Goal: Transaction & Acquisition: Purchase product/service

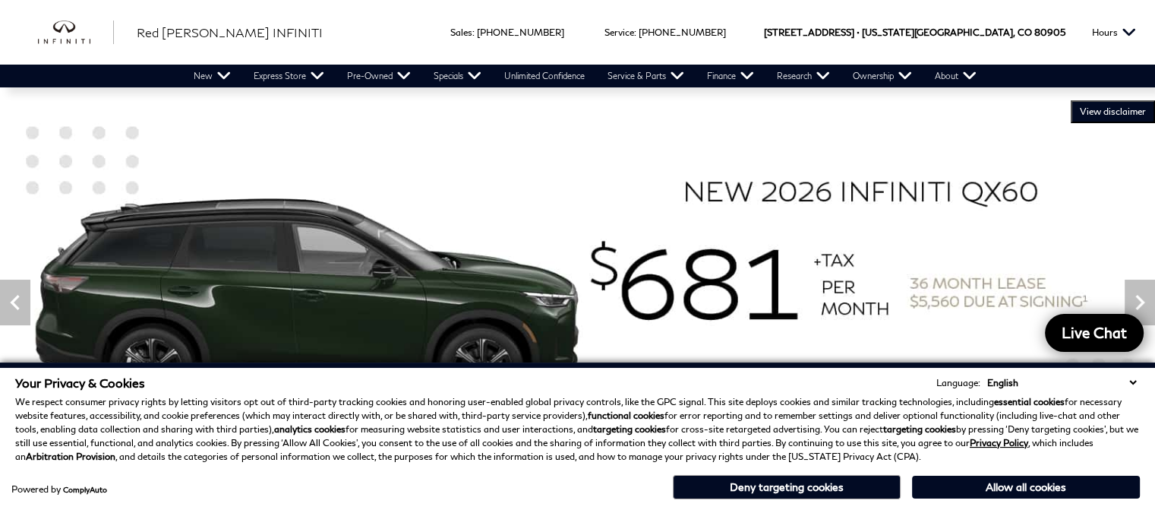
click at [1133, 381] on select "English Spanish / Español English / [GEOGRAPHIC_DATA] Korean / 한국어 Vietnamese /…" at bounding box center [1061, 382] width 156 height 14
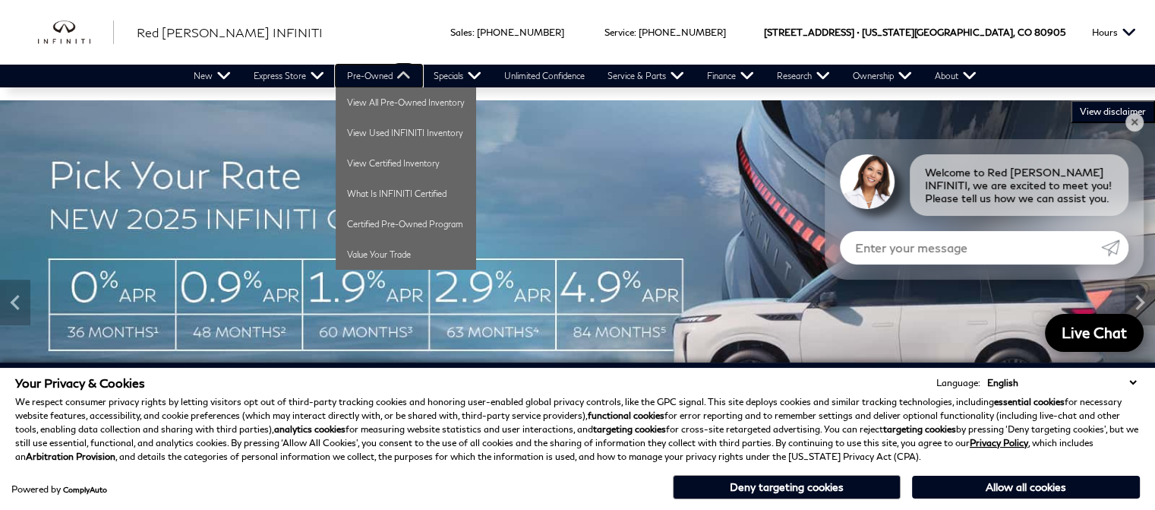
click at [374, 81] on link "Pre-Owned" at bounding box center [379, 76] width 87 height 23
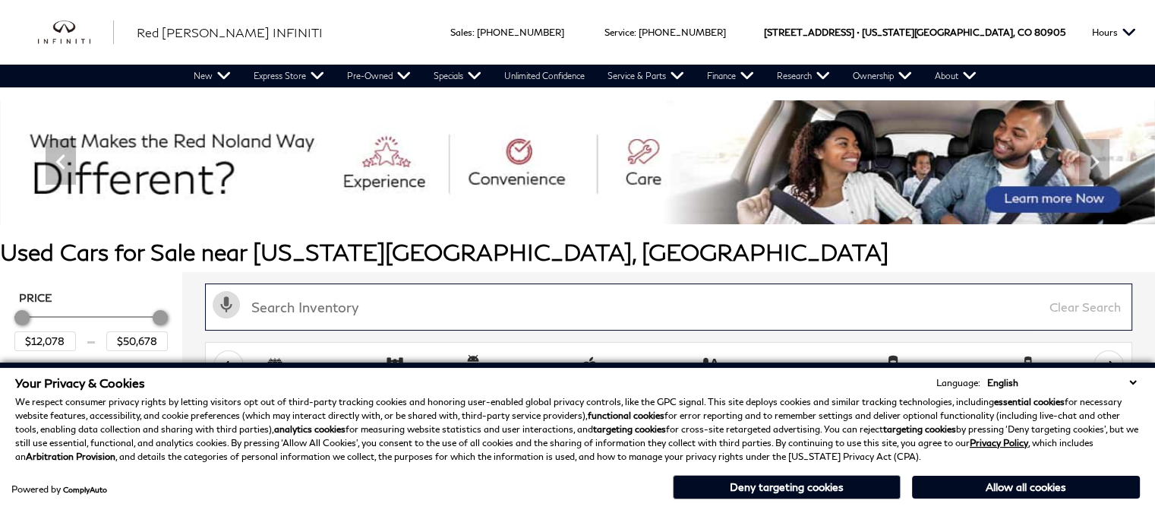
click at [332, 309] on input "text" at bounding box center [668, 306] width 927 height 47
type input "nautilus"
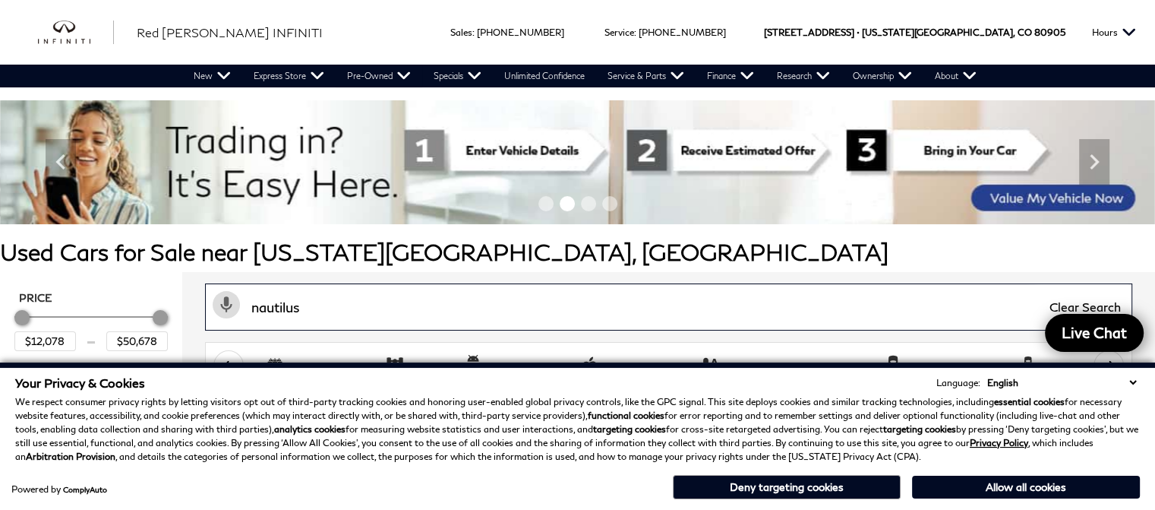
type input "$41,678"
type input "nautilus"
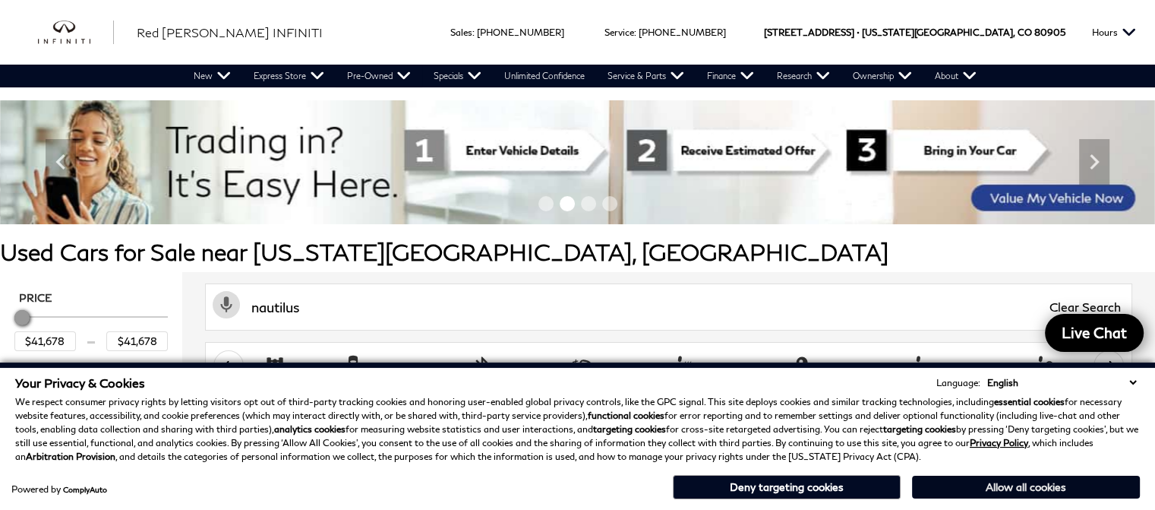
click at [1054, 497] on button "Allow all cookies" at bounding box center [1026, 486] width 228 height 23
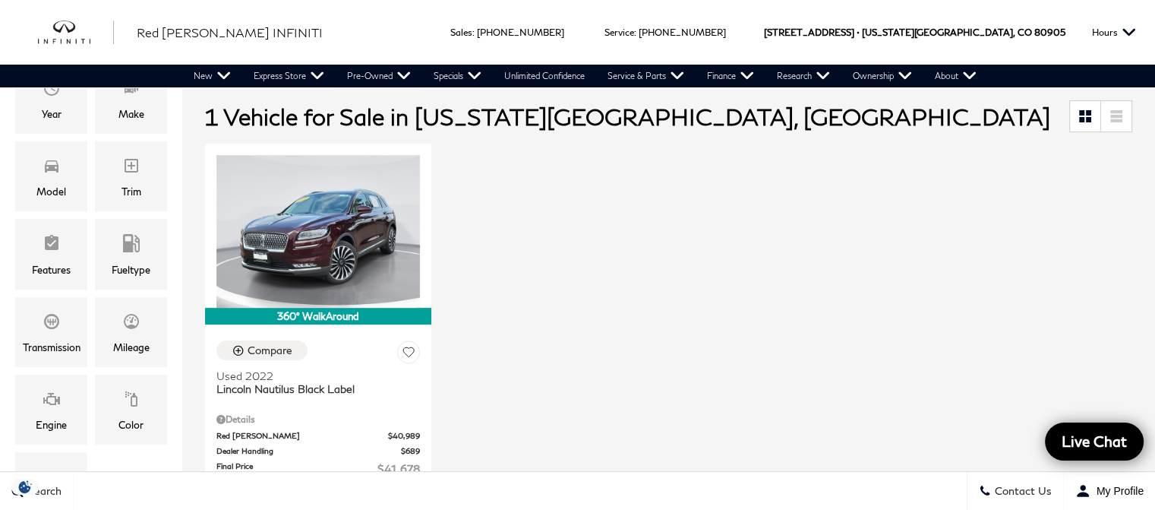
scroll to position [306, 0]
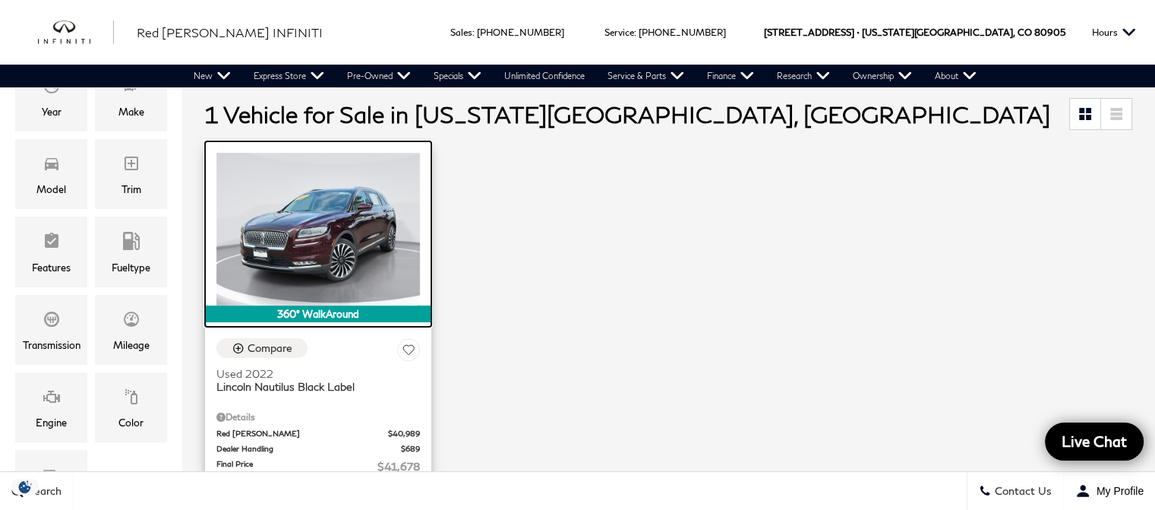
click at [310, 236] on img at bounding box center [318, 229] width 204 height 153
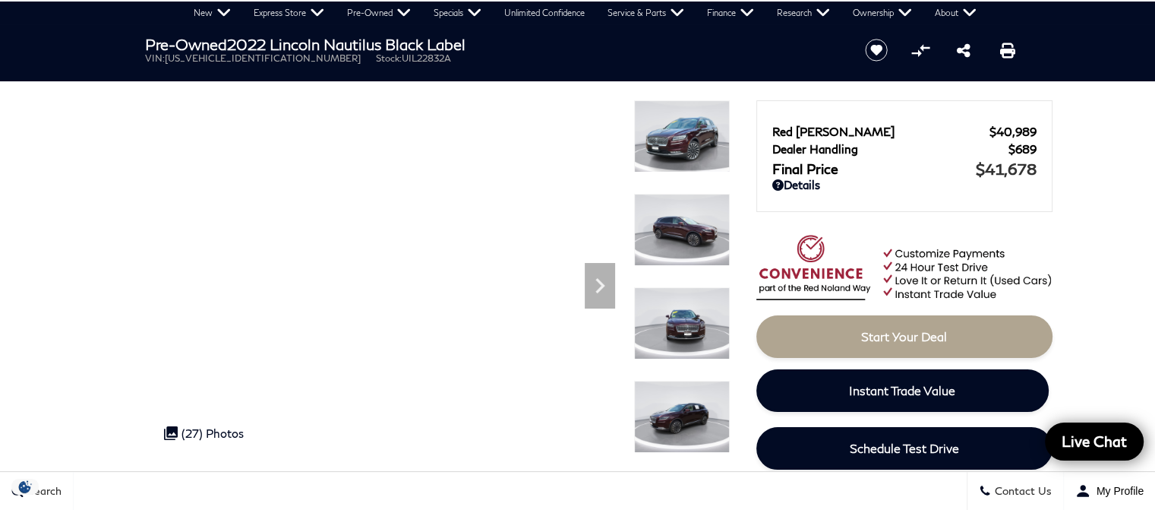
scroll to position [78, 0]
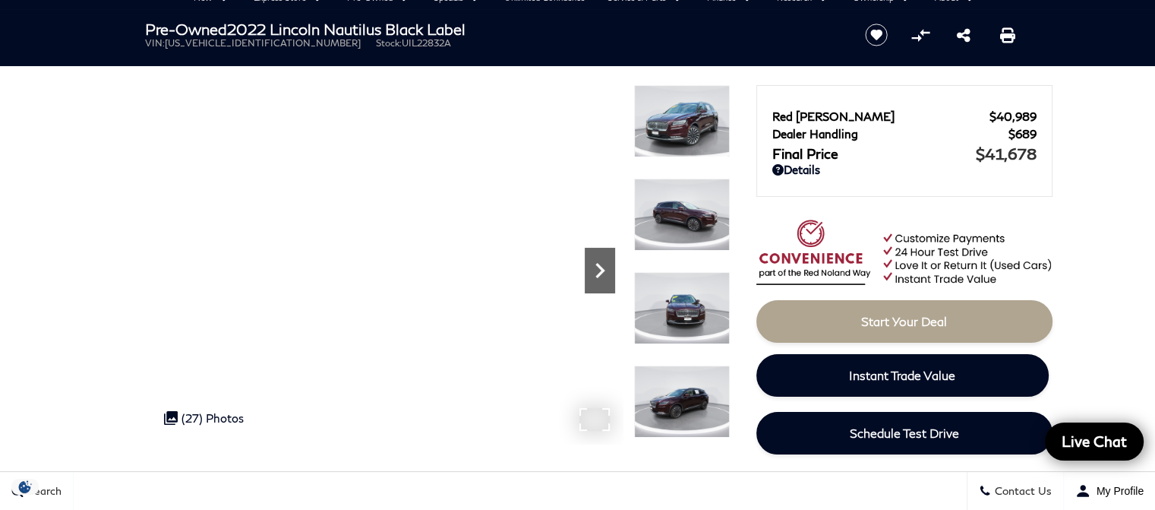
click at [604, 286] on div "Next" at bounding box center [600, 271] width 30 height 46
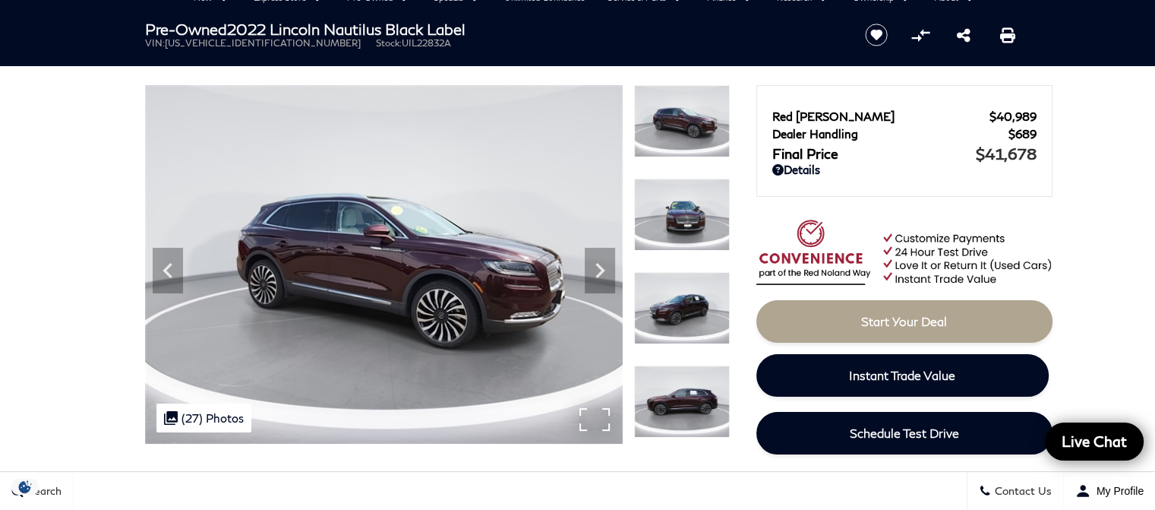
click at [592, 430] on img at bounding box center [384, 264] width 478 height 358
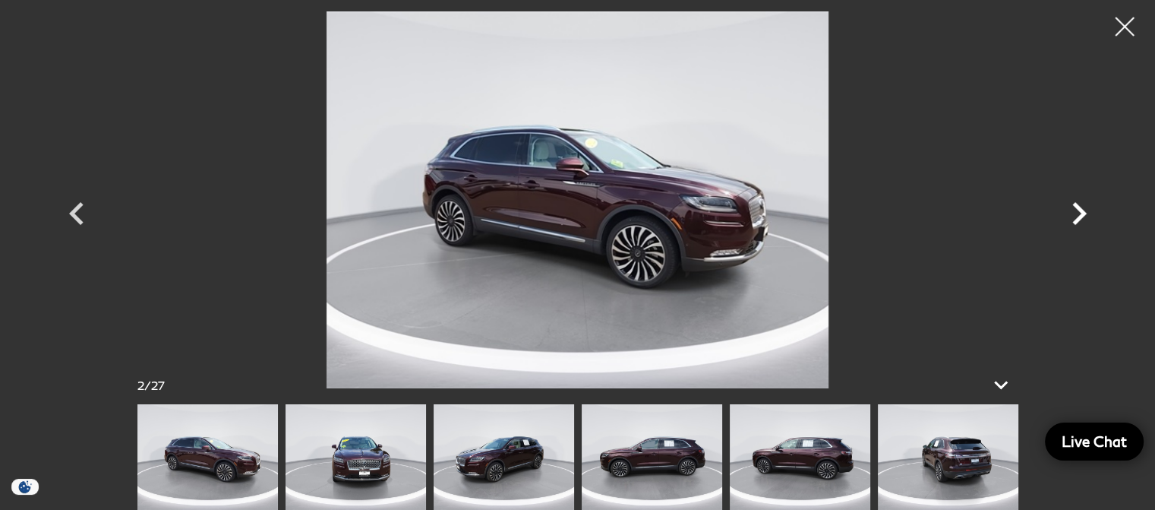
click at [1079, 216] on icon "Next" at bounding box center [1079, 213] width 14 height 23
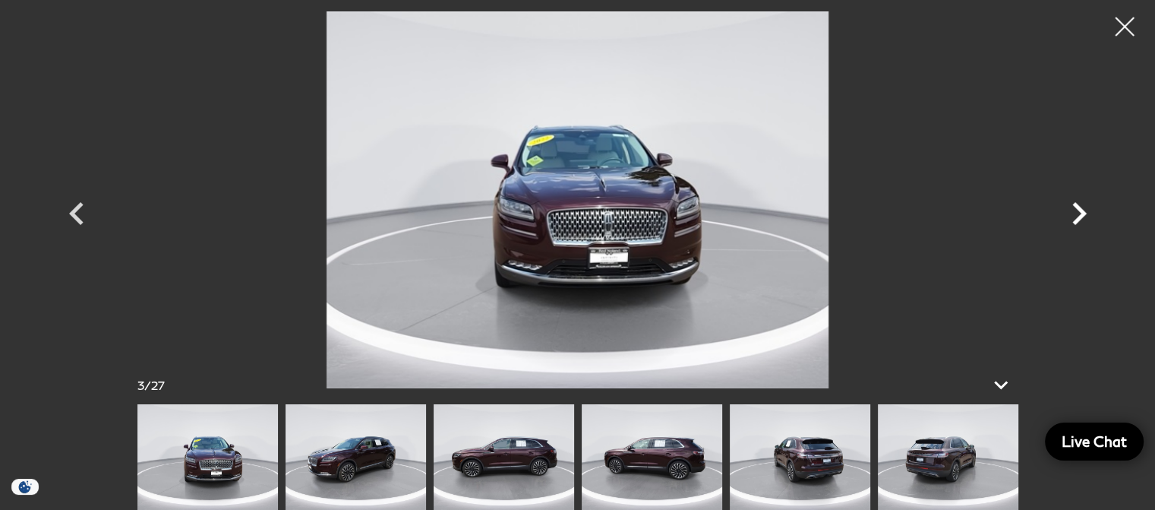
click at [1079, 216] on icon "Next" at bounding box center [1079, 213] width 14 height 23
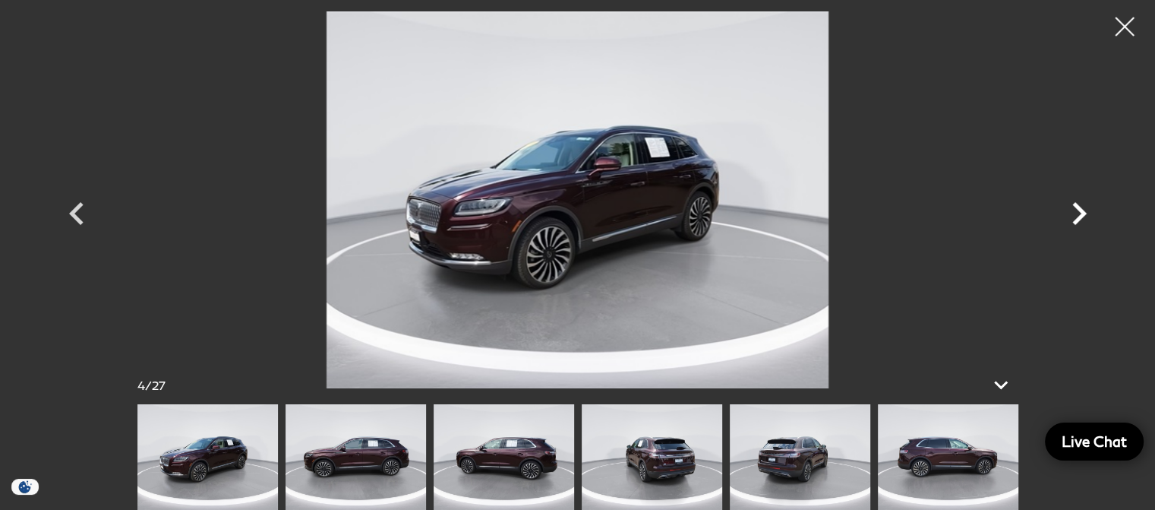
click at [1079, 216] on icon "Next" at bounding box center [1079, 213] width 14 height 23
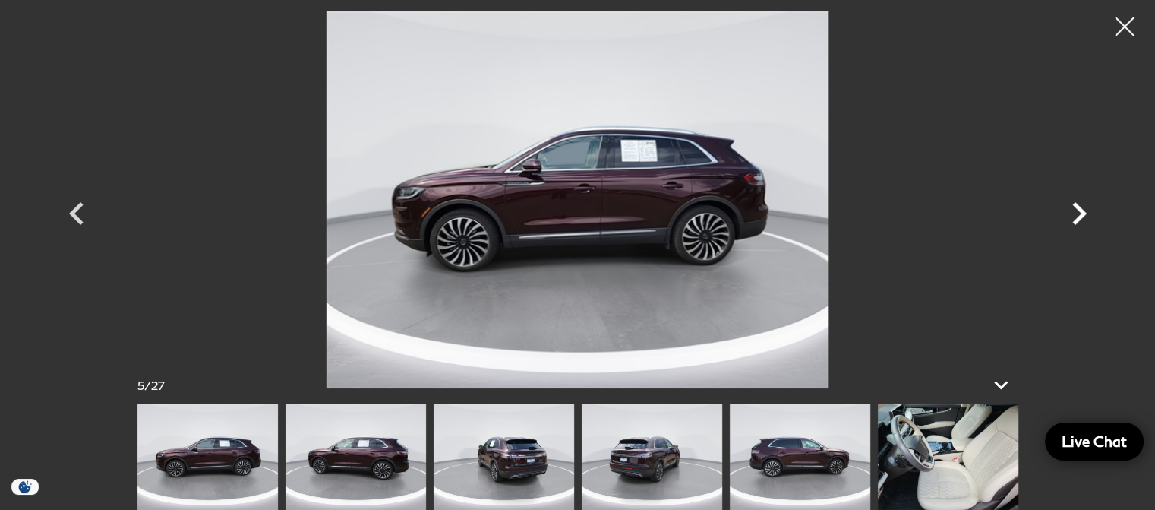
click at [1079, 216] on icon "Next" at bounding box center [1079, 213] width 14 height 23
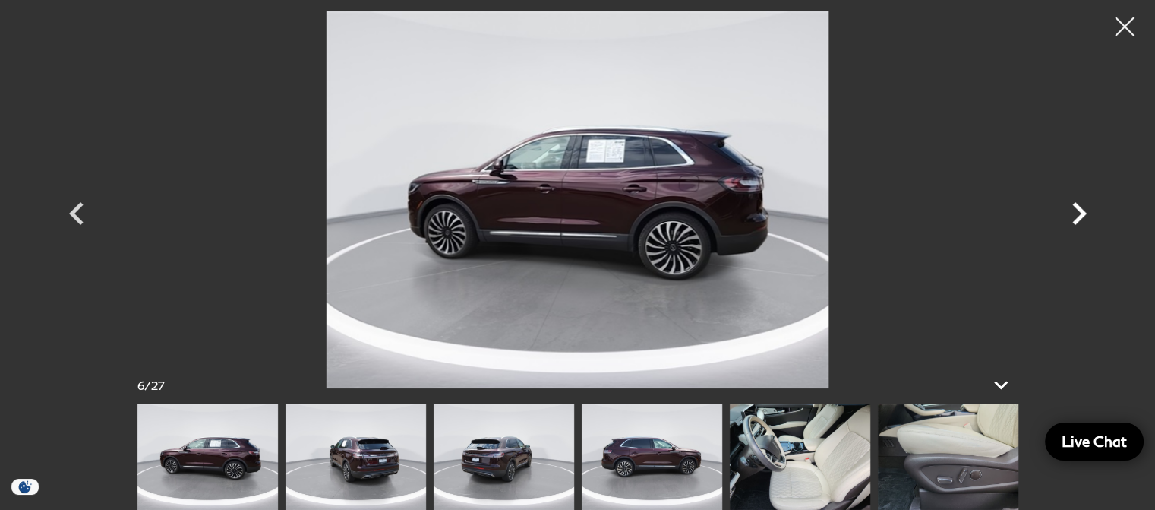
click at [1079, 216] on icon "Next" at bounding box center [1079, 213] width 14 height 23
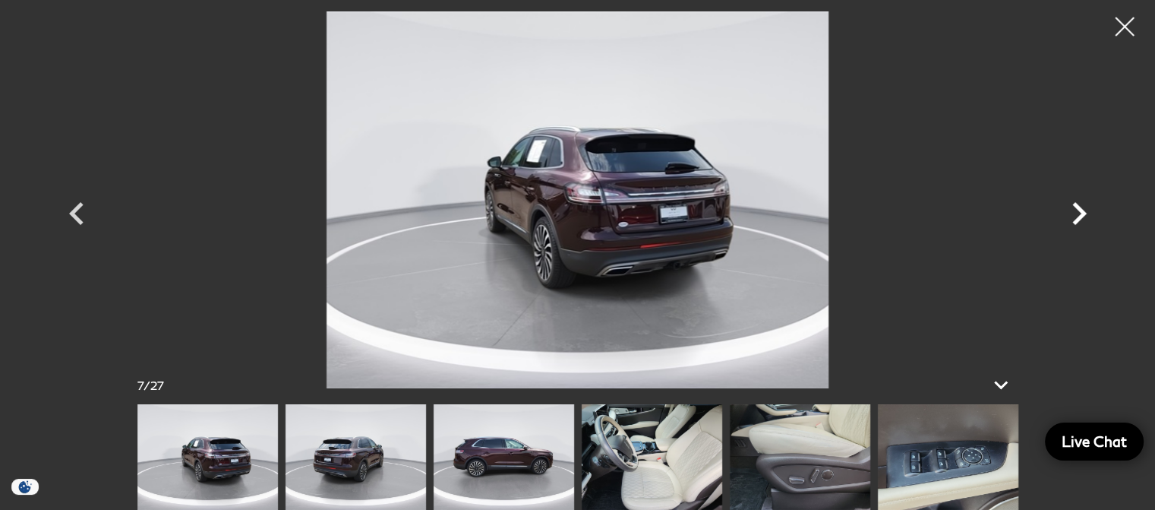
click at [1080, 213] on icon "Next" at bounding box center [1079, 214] width 46 height 46
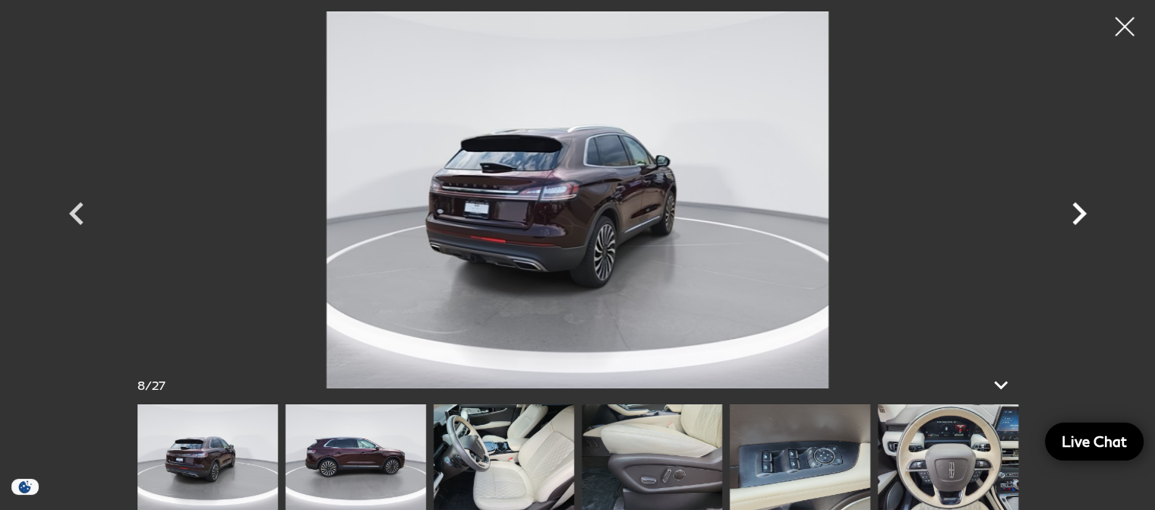
click at [1080, 213] on icon "Next" at bounding box center [1079, 214] width 46 height 46
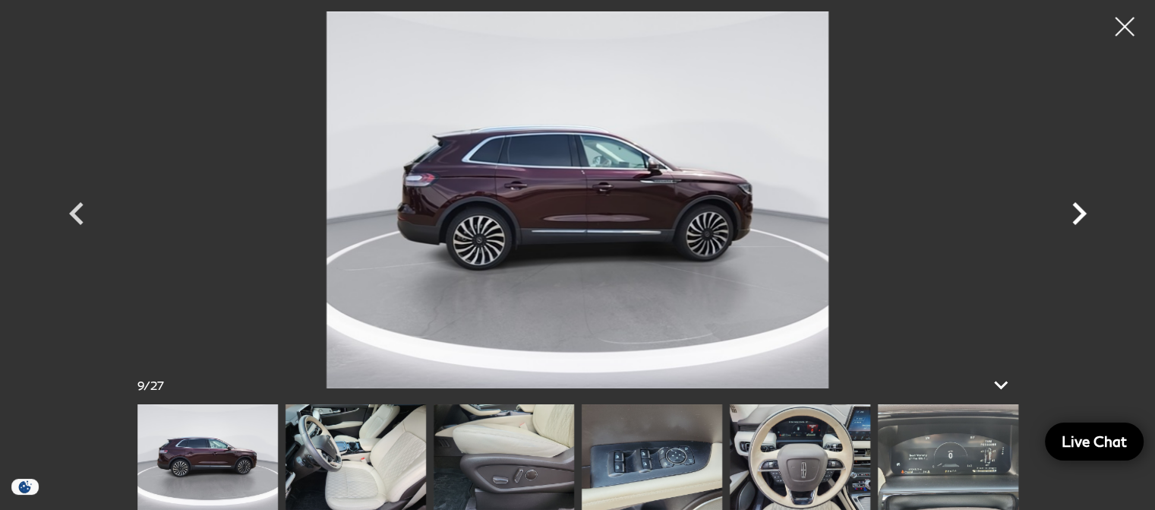
click at [1080, 213] on icon "Next" at bounding box center [1079, 214] width 46 height 46
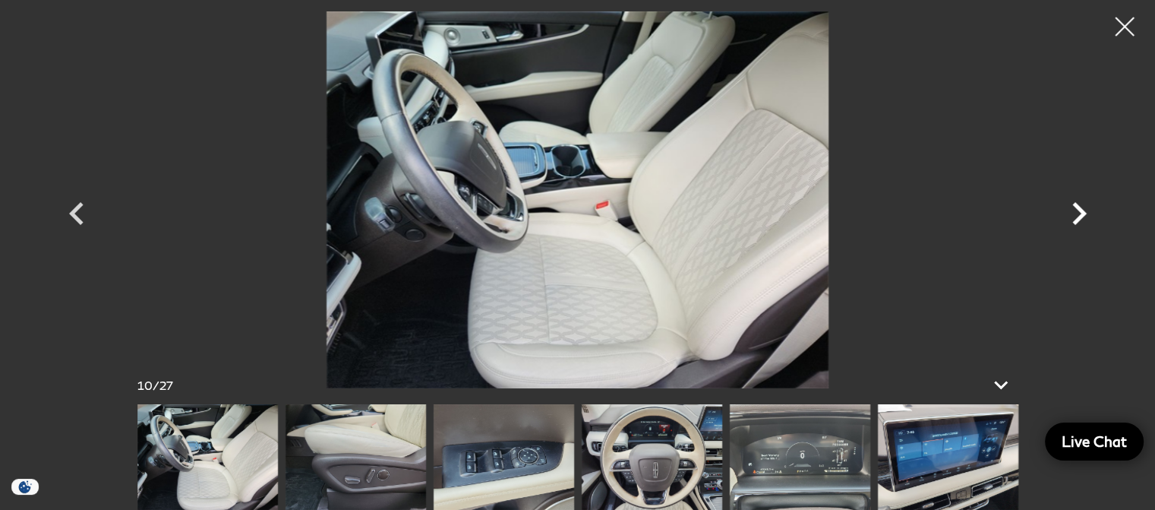
click at [1080, 213] on icon "Next" at bounding box center [1079, 214] width 46 height 46
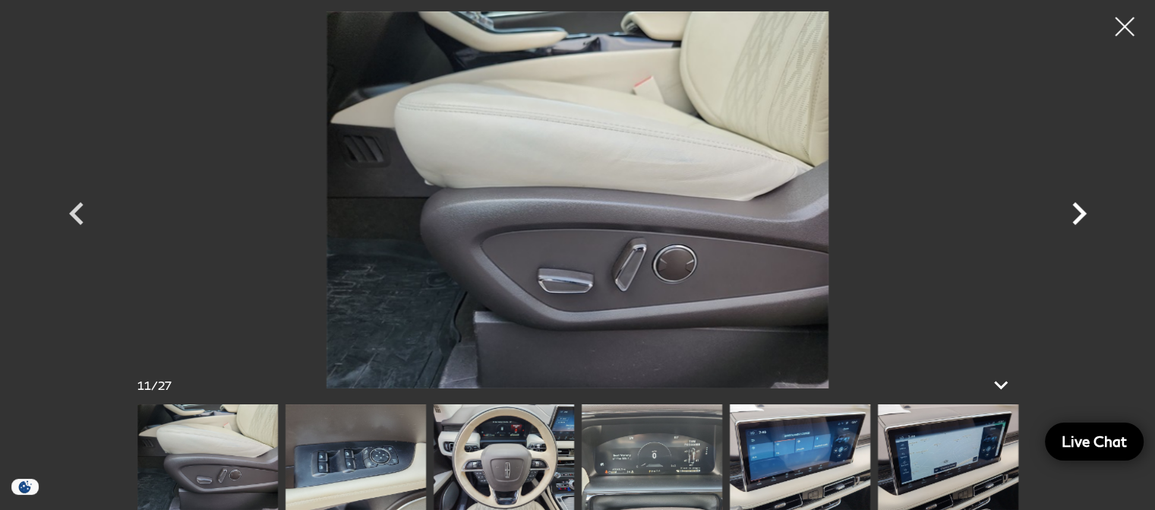
click at [1080, 213] on icon "Next" at bounding box center [1079, 214] width 46 height 46
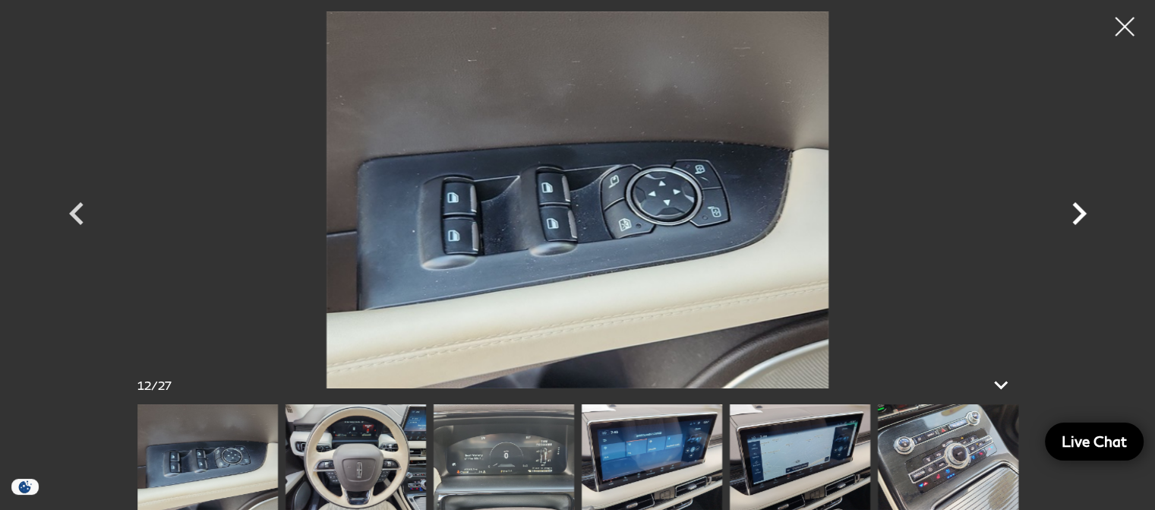
click at [1080, 213] on icon "Next" at bounding box center [1079, 214] width 46 height 46
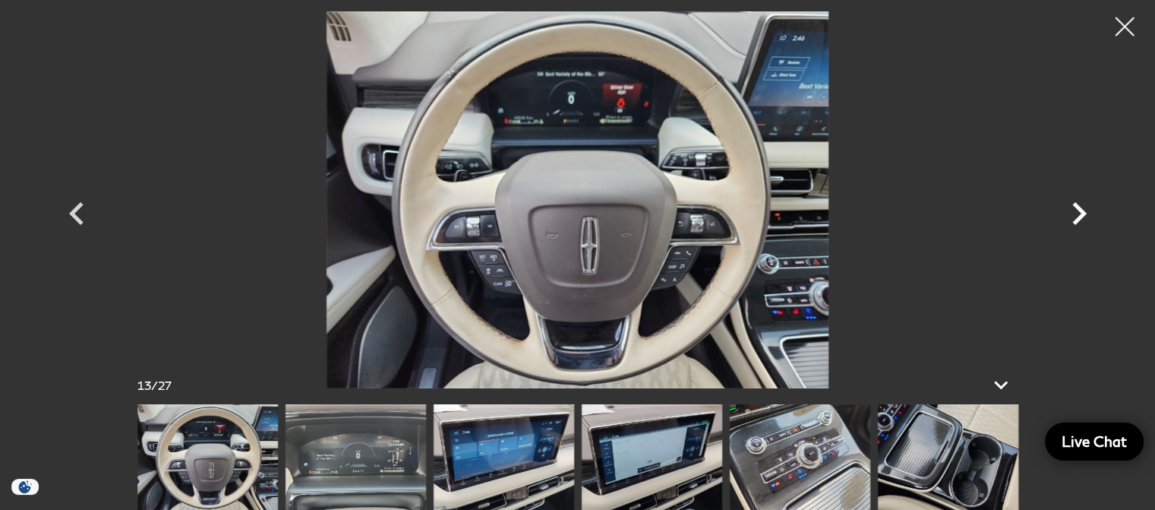
click at [1080, 213] on icon "Next" at bounding box center [1079, 214] width 46 height 46
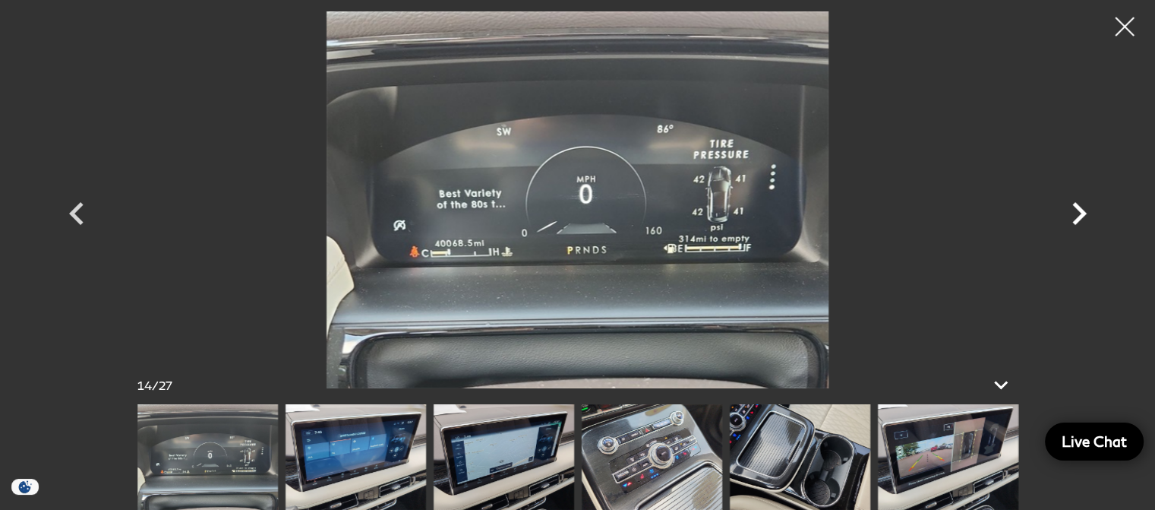
click at [1080, 213] on icon "Next" at bounding box center [1079, 214] width 46 height 46
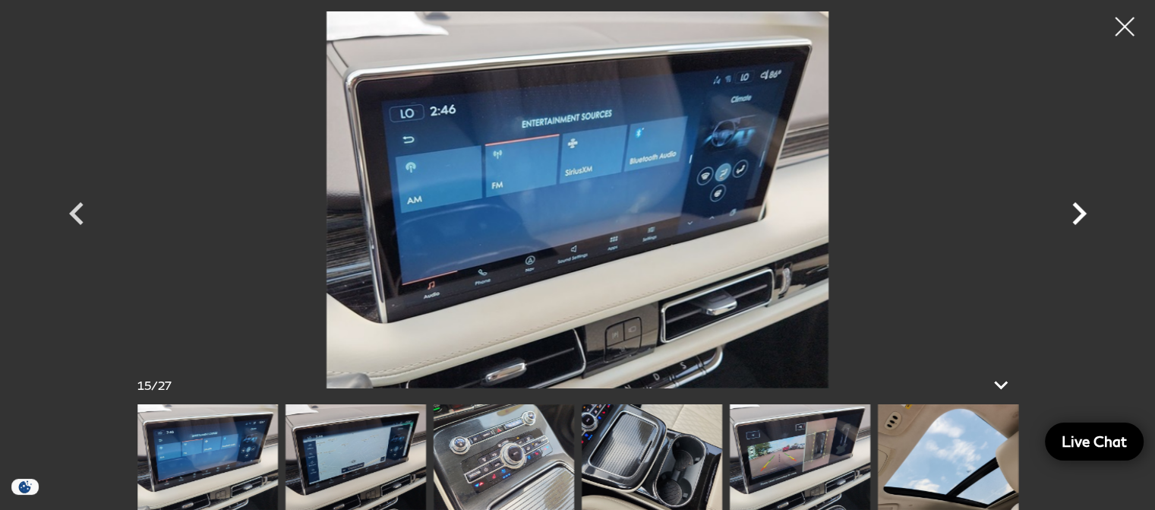
click at [1080, 213] on icon "Next" at bounding box center [1079, 214] width 46 height 46
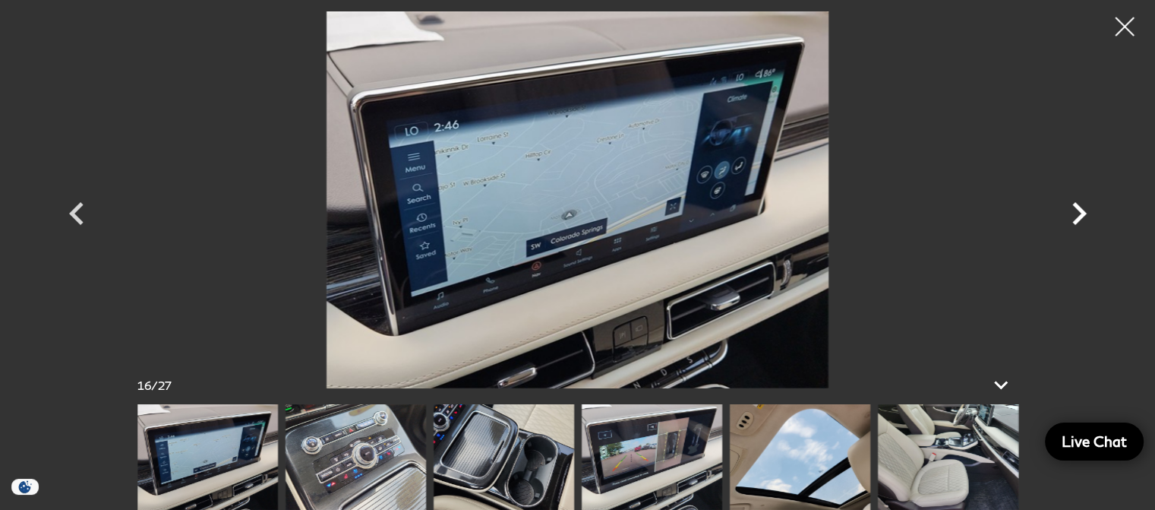
click at [1080, 213] on icon "Next" at bounding box center [1079, 214] width 46 height 46
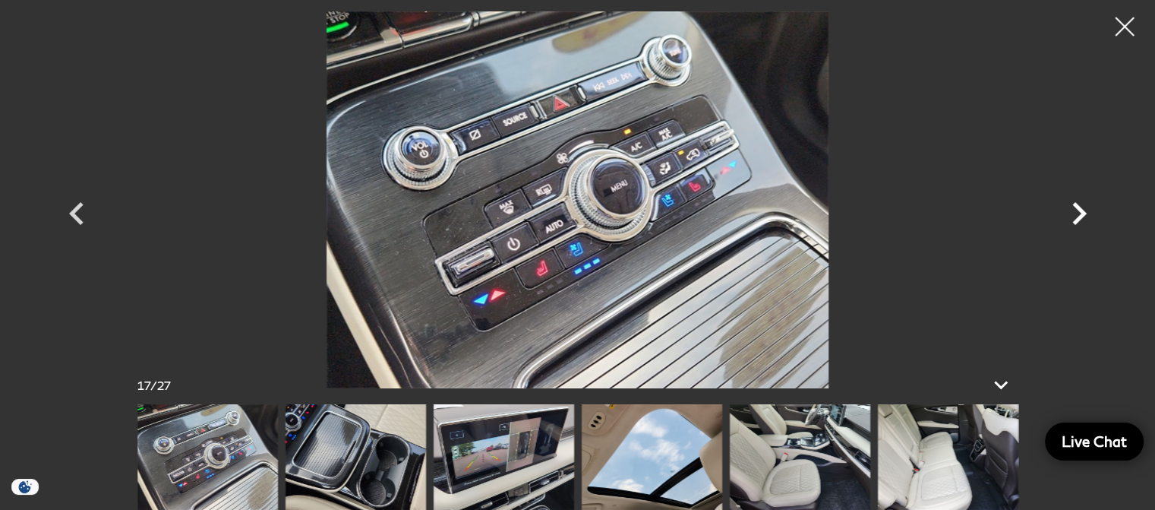
click at [1080, 213] on icon "Next" at bounding box center [1079, 214] width 46 height 46
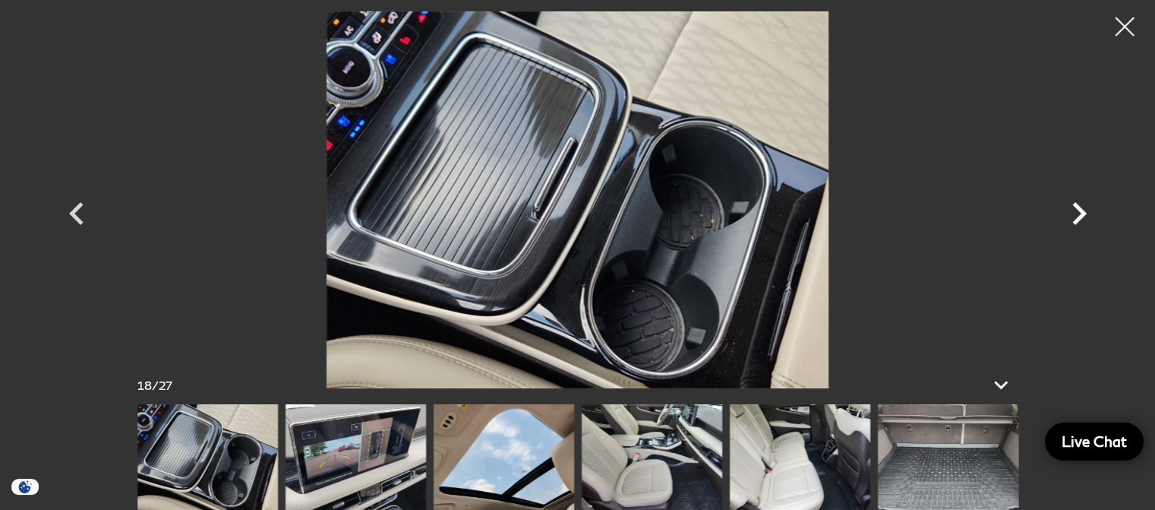
click at [1080, 213] on icon "Next" at bounding box center [1079, 214] width 46 height 46
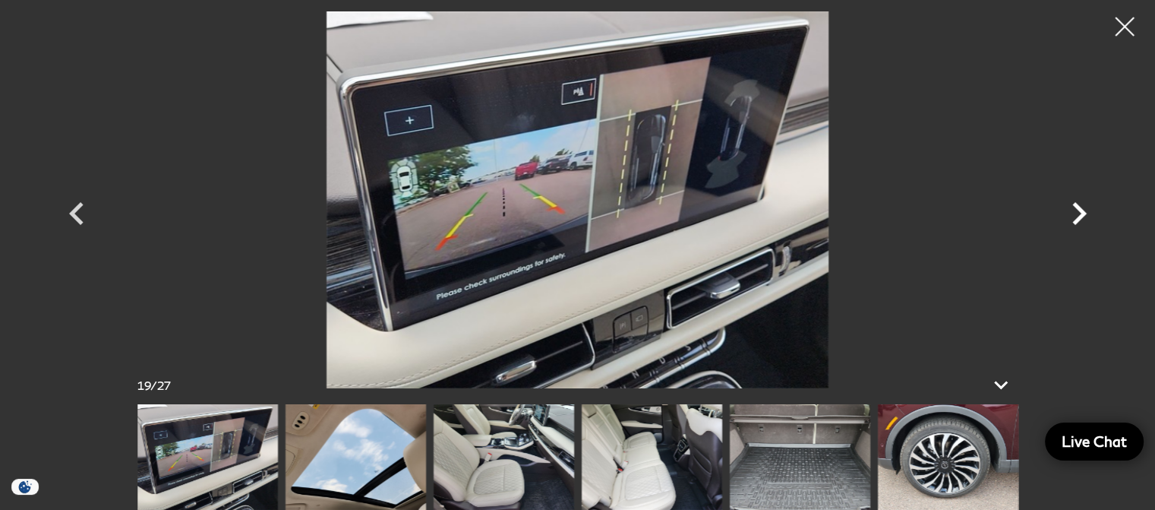
click at [1080, 213] on icon "Next" at bounding box center [1079, 214] width 46 height 46
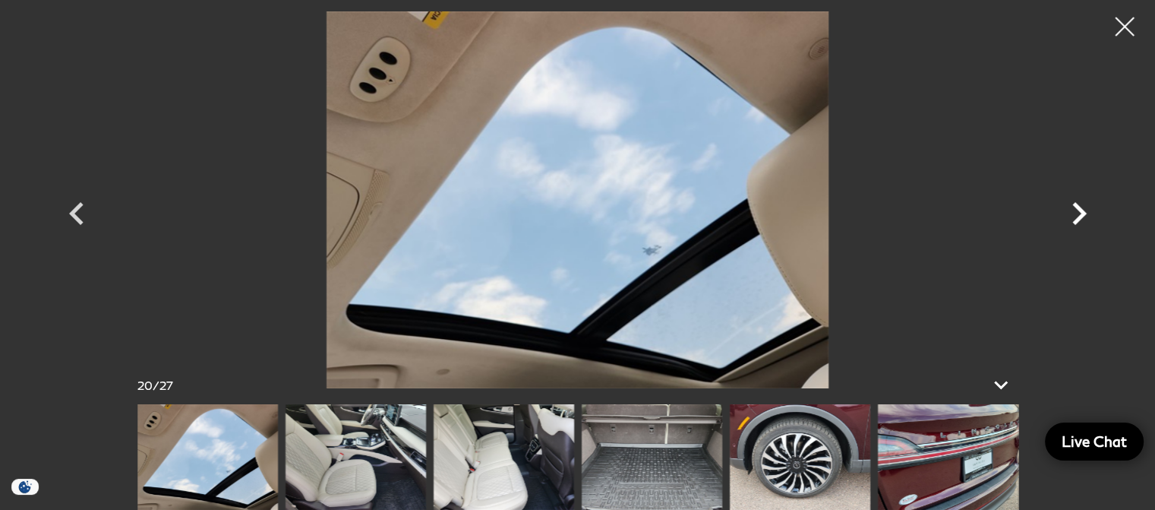
click at [1080, 213] on icon "Next" at bounding box center [1079, 214] width 46 height 46
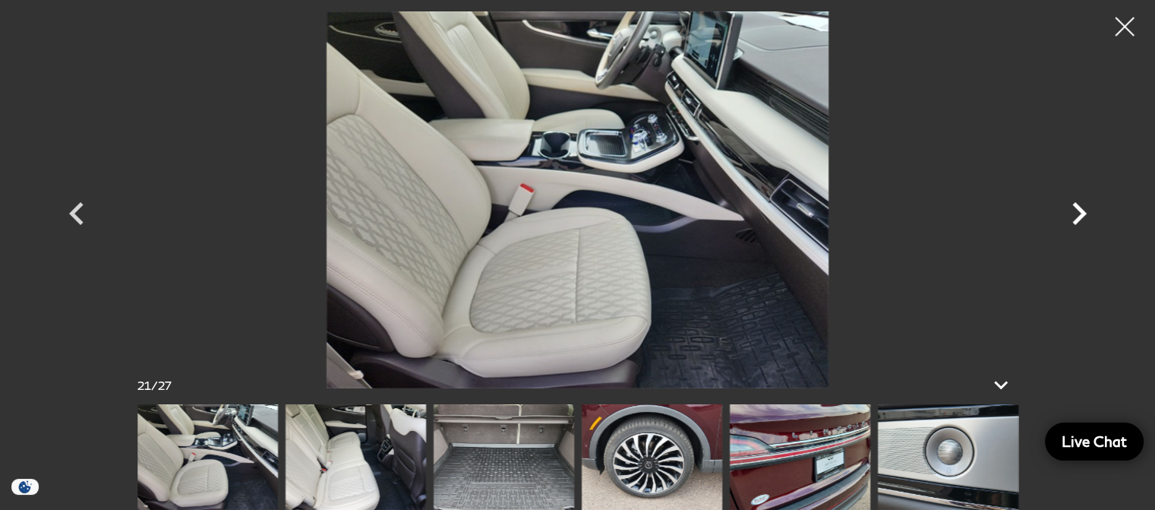
click at [1080, 213] on icon "Next" at bounding box center [1079, 214] width 46 height 46
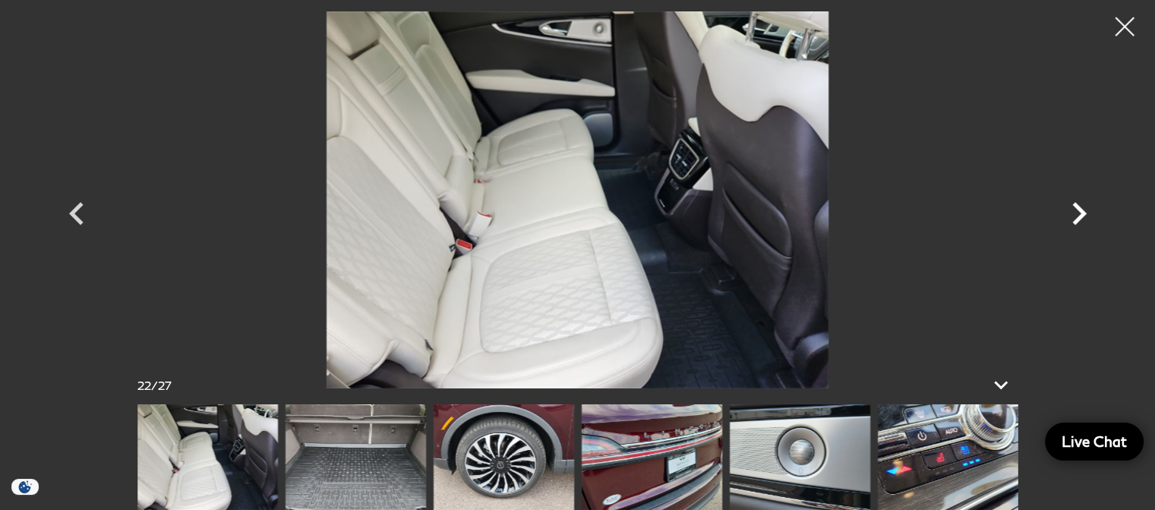
click at [1080, 213] on icon "Next" at bounding box center [1079, 214] width 46 height 46
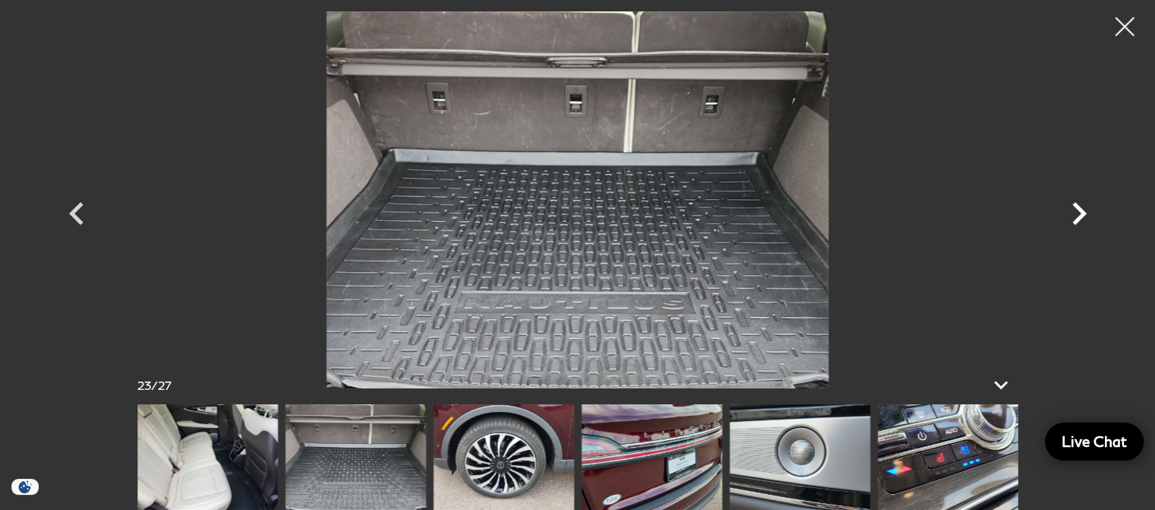
click at [1081, 219] on icon "Next" at bounding box center [1079, 214] width 46 height 46
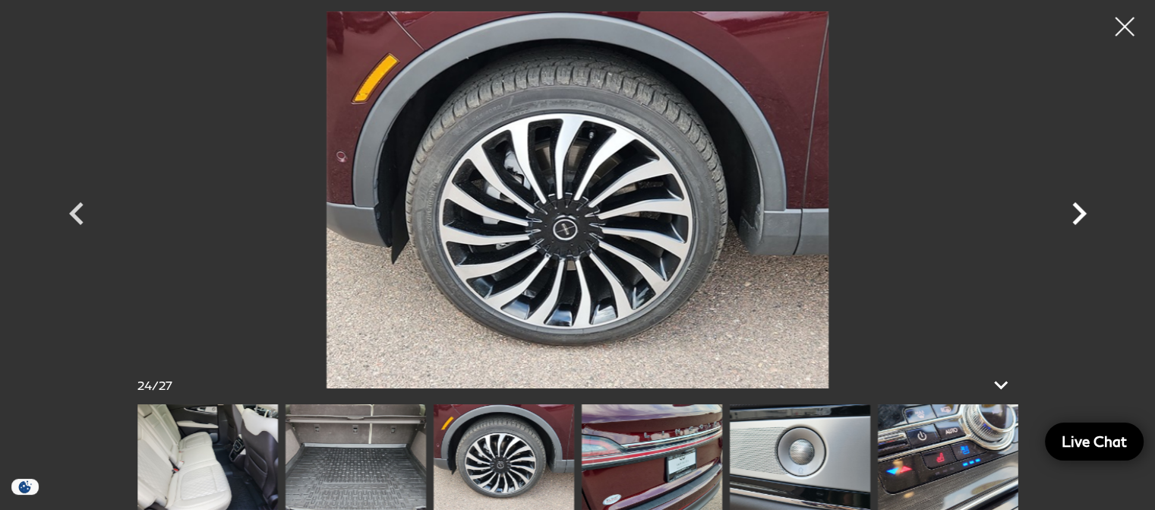
click at [1081, 219] on icon "Next" at bounding box center [1079, 214] width 46 height 46
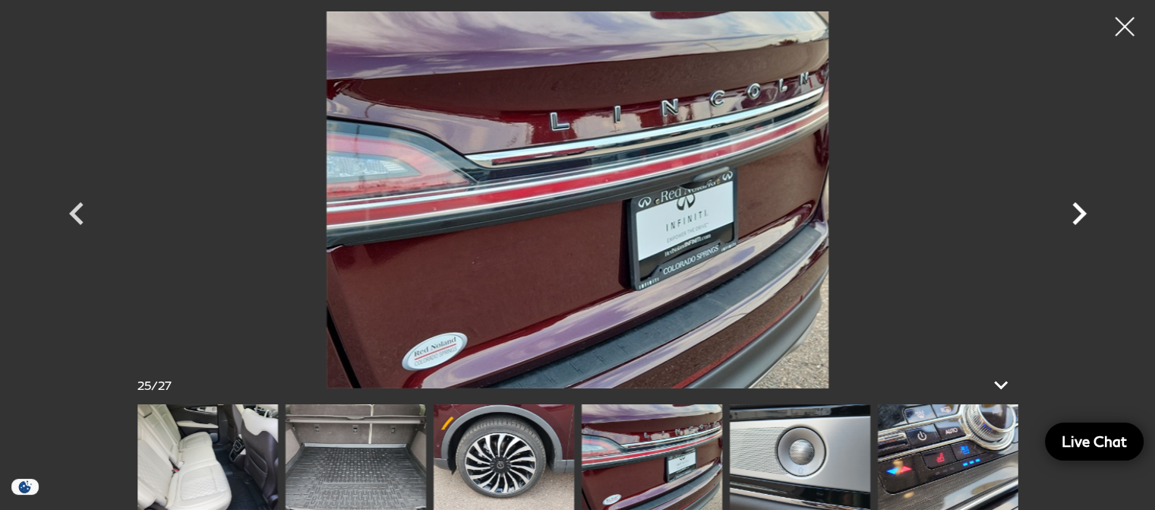
click at [1081, 219] on icon "Next" at bounding box center [1079, 214] width 46 height 46
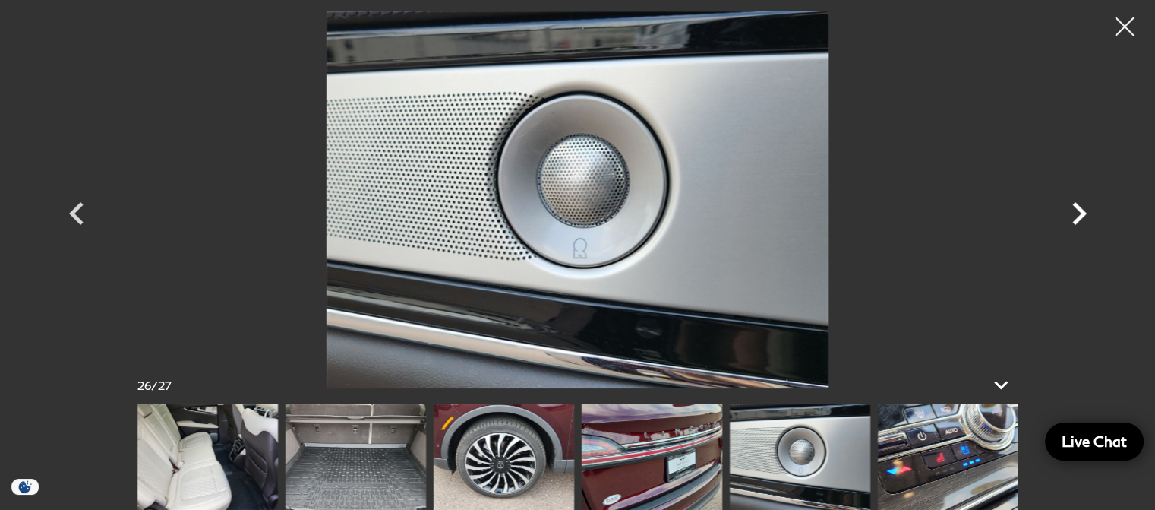
click at [1081, 219] on icon "Next" at bounding box center [1079, 214] width 46 height 46
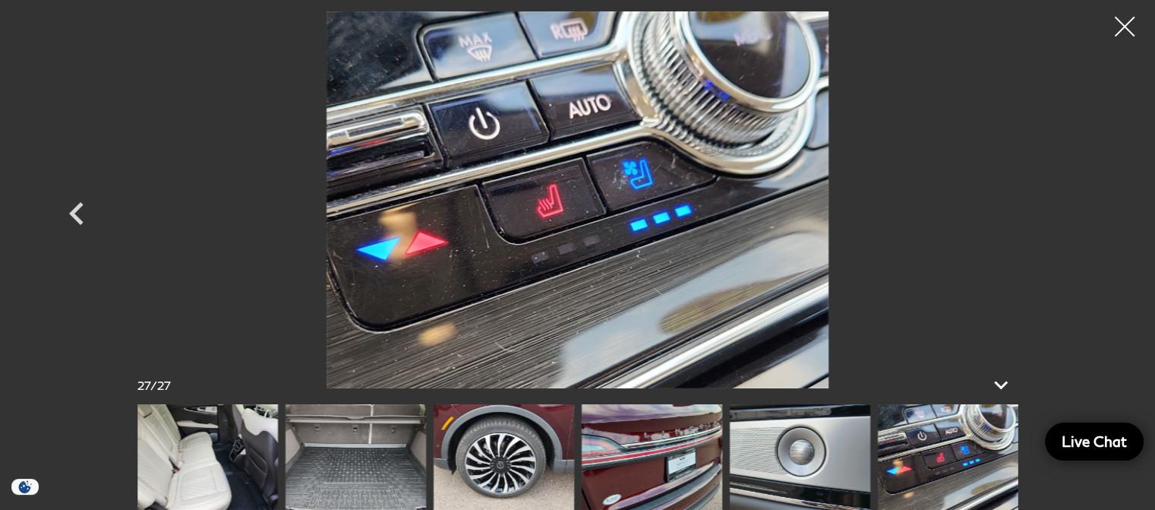
click at [1119, 27] on div at bounding box center [1125, 27] width 40 height 40
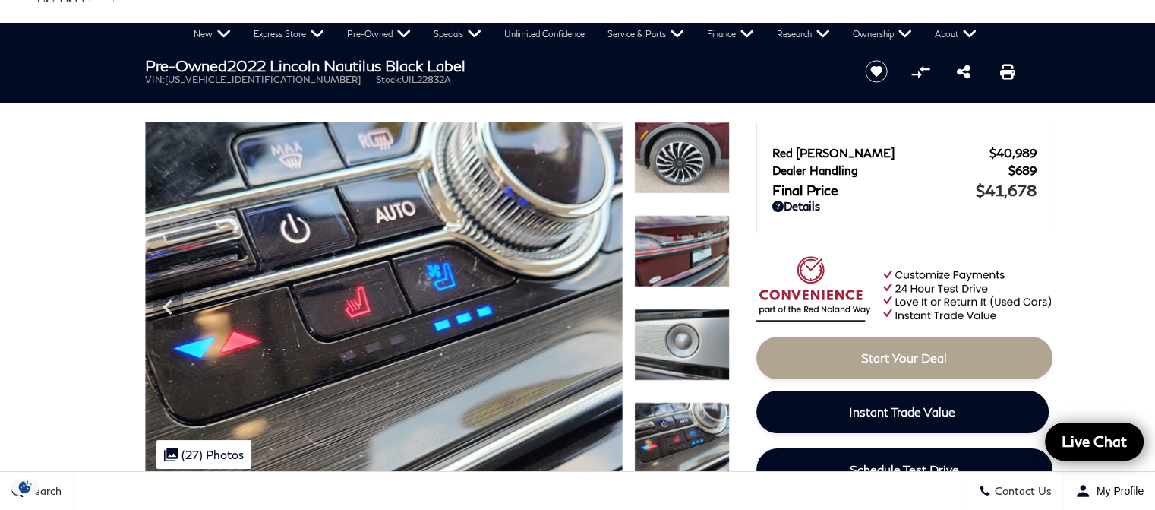
scroll to position [0, 0]
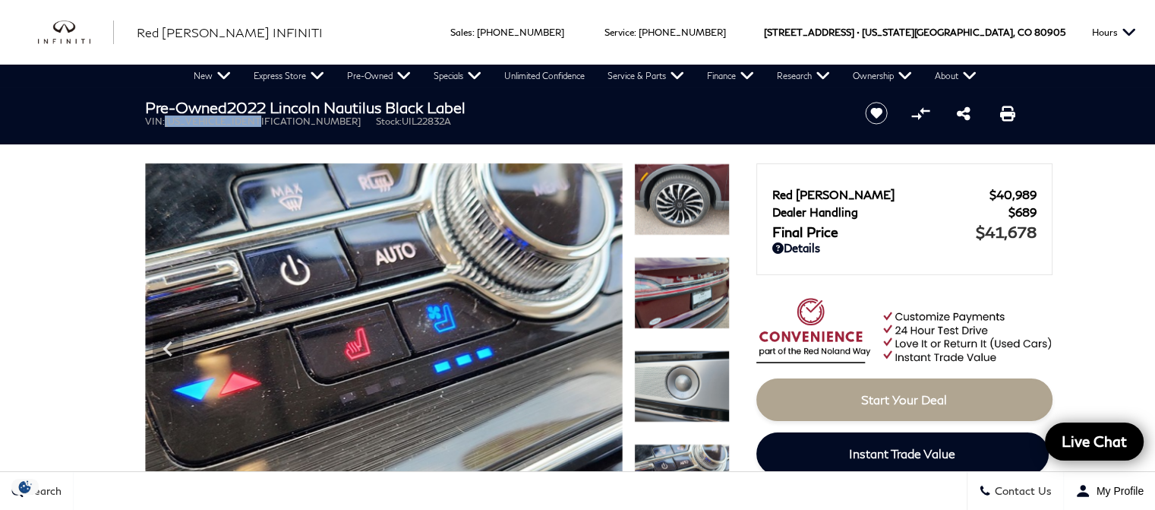
drag, startPoint x: 269, startPoint y: 123, endPoint x: 168, endPoint y: 125, distance: 101.0
click at [168, 125] on ul "VIN: 2LMPJ9JP7NBL22832 Stock: UIL22832A" at bounding box center [492, 120] width 695 height 11
copy span "2LMPJ9JP7NBL22832"
